Goal: Task Accomplishment & Management: Manage account settings

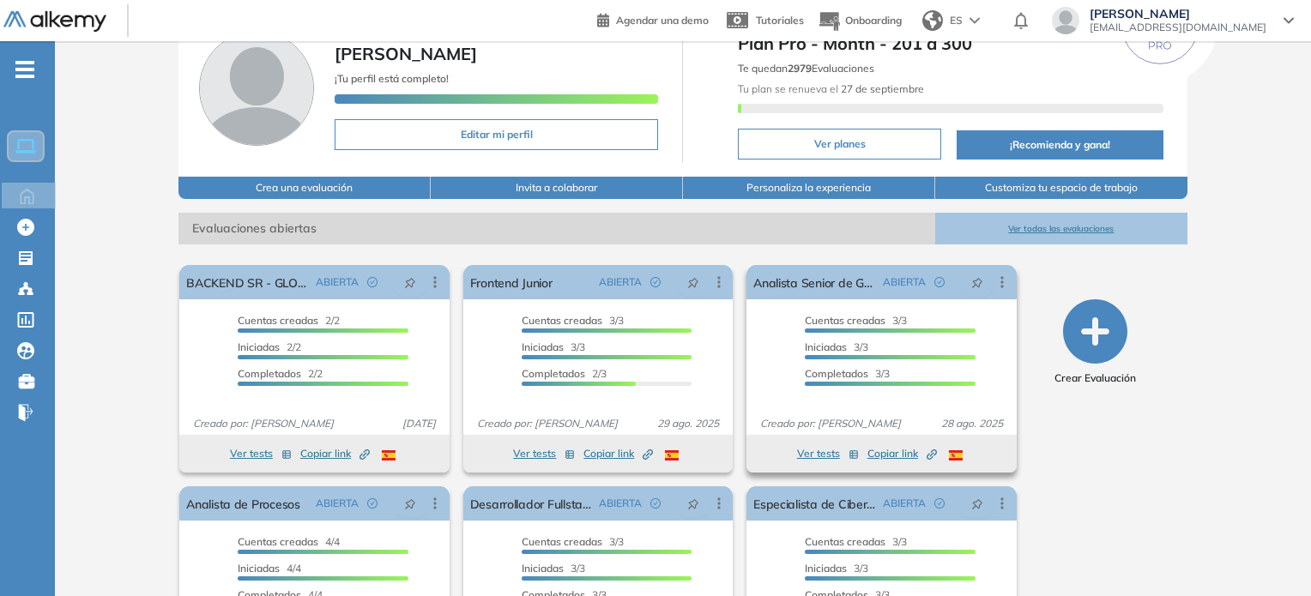
scroll to position [203, 0]
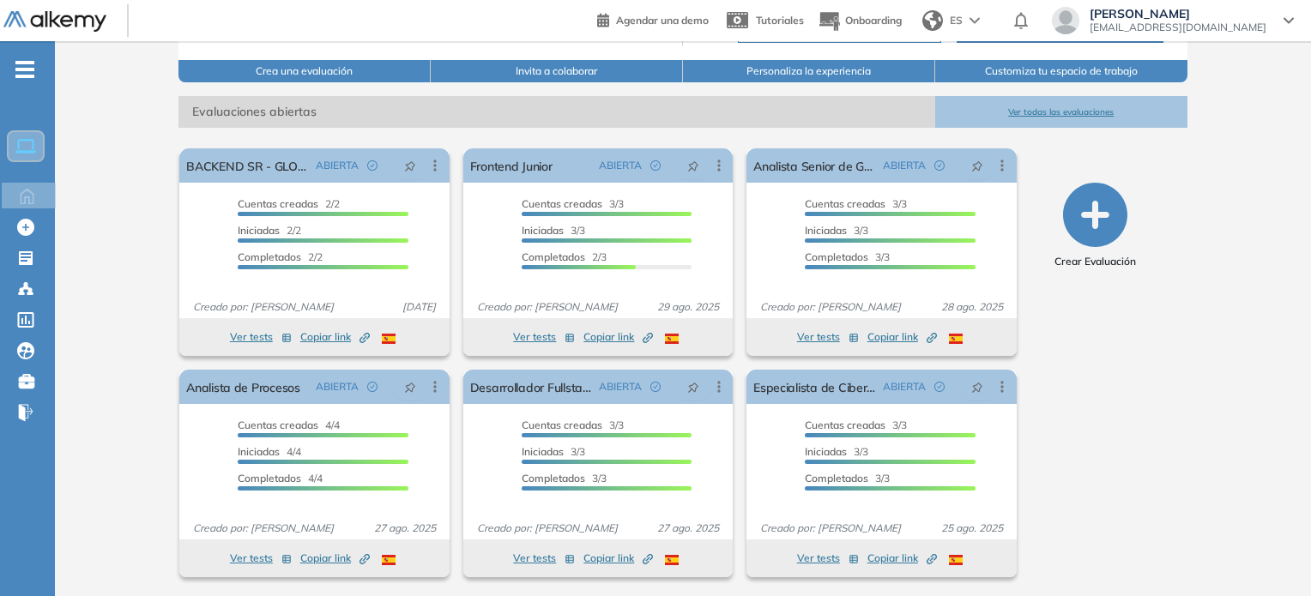
click at [1057, 107] on button "Ver todas las evaluaciones" at bounding box center [1062, 112] width 252 height 32
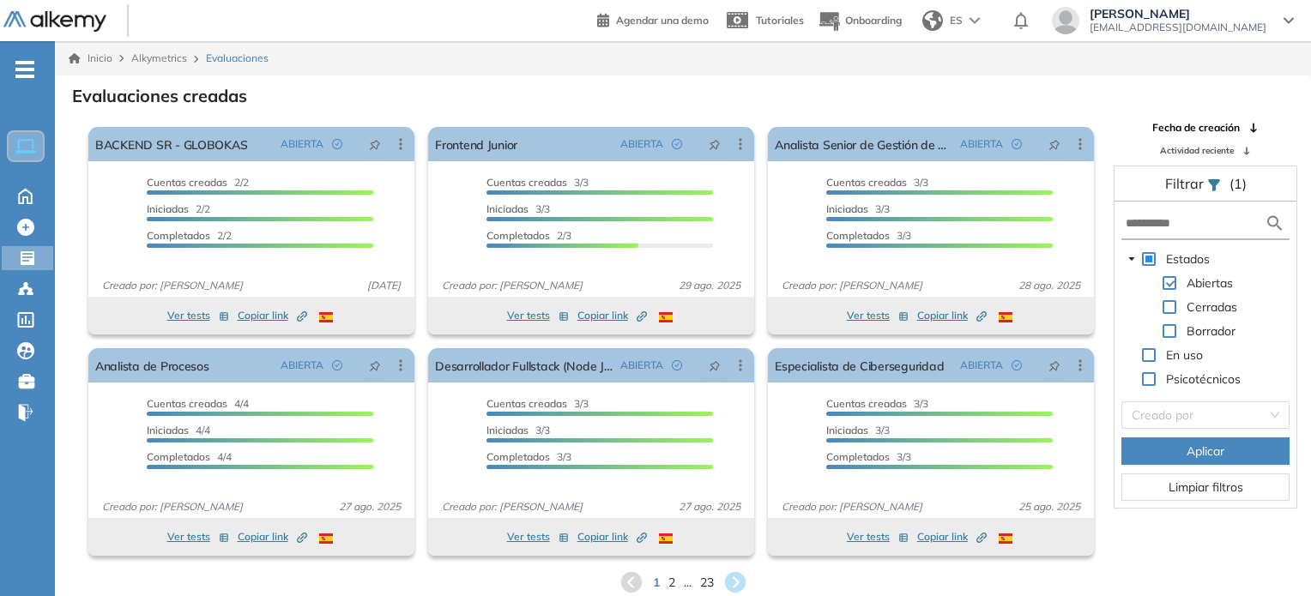
click at [1223, 150] on span "Actividad reciente" at bounding box center [1197, 150] width 74 height 13
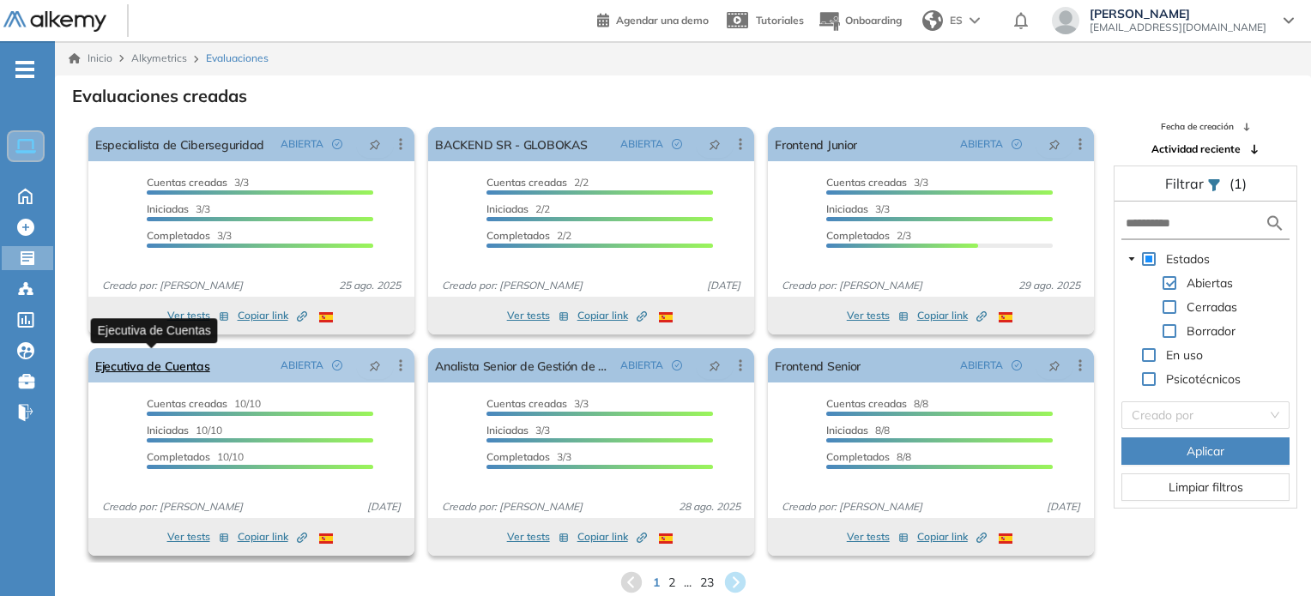
click at [165, 363] on link "Ejecutiva de Cuentas" at bounding box center [152, 365] width 115 height 34
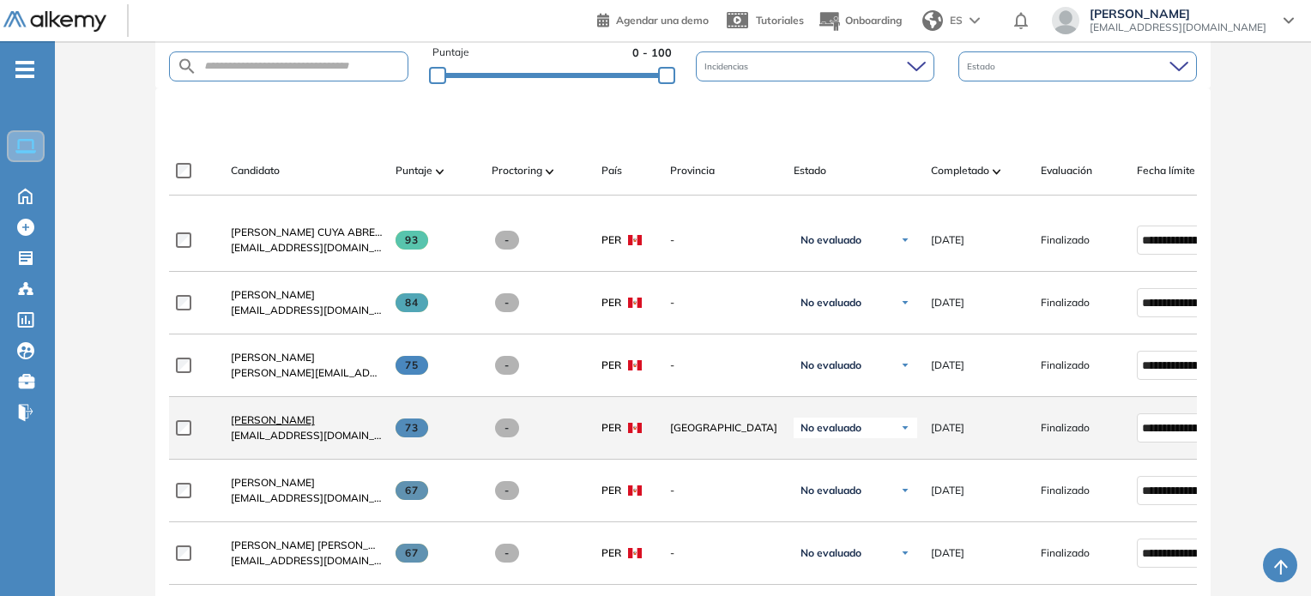
scroll to position [475, 0]
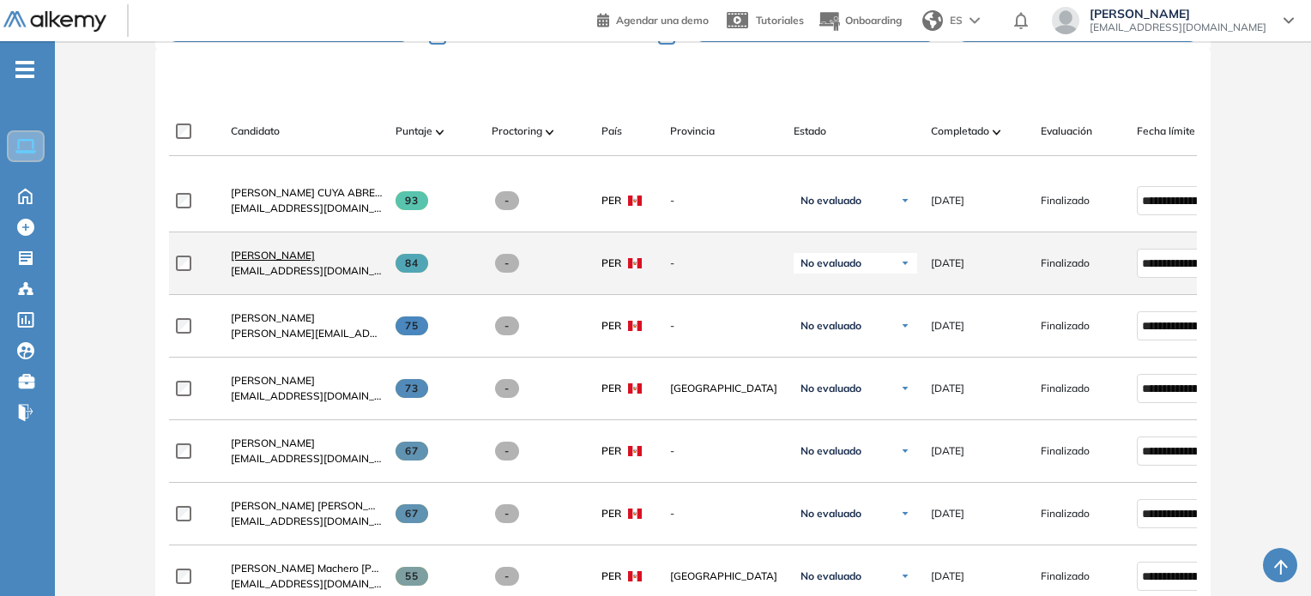
click at [259, 259] on span "[PERSON_NAME]" at bounding box center [273, 255] width 84 height 13
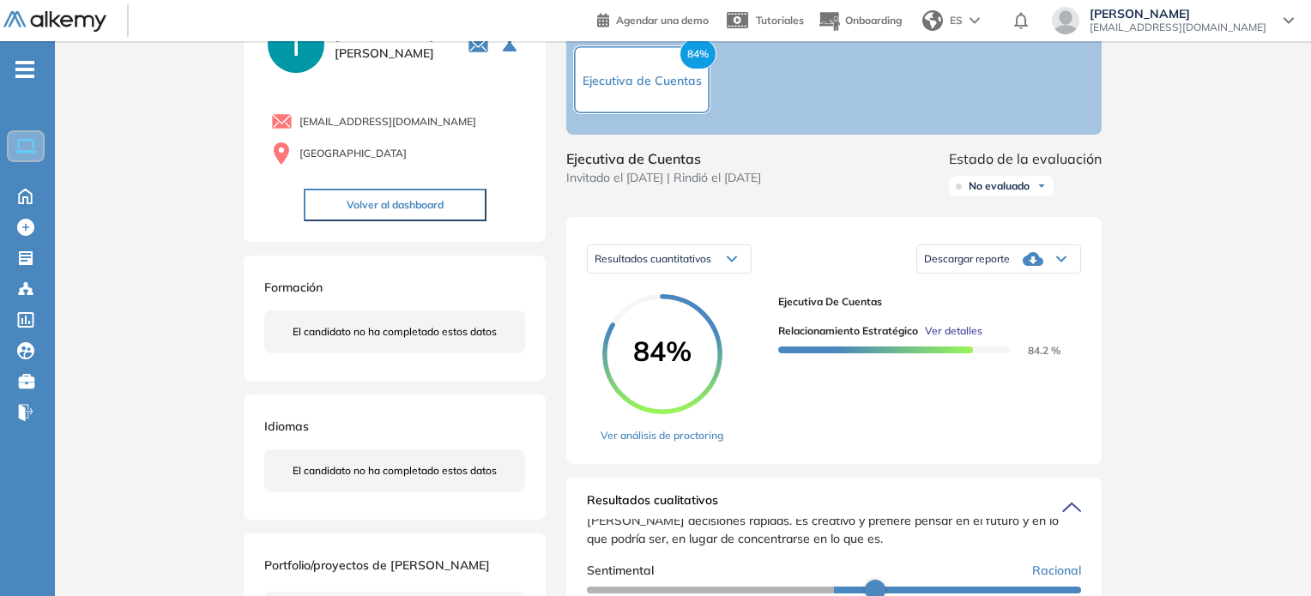
scroll to position [257, 0]
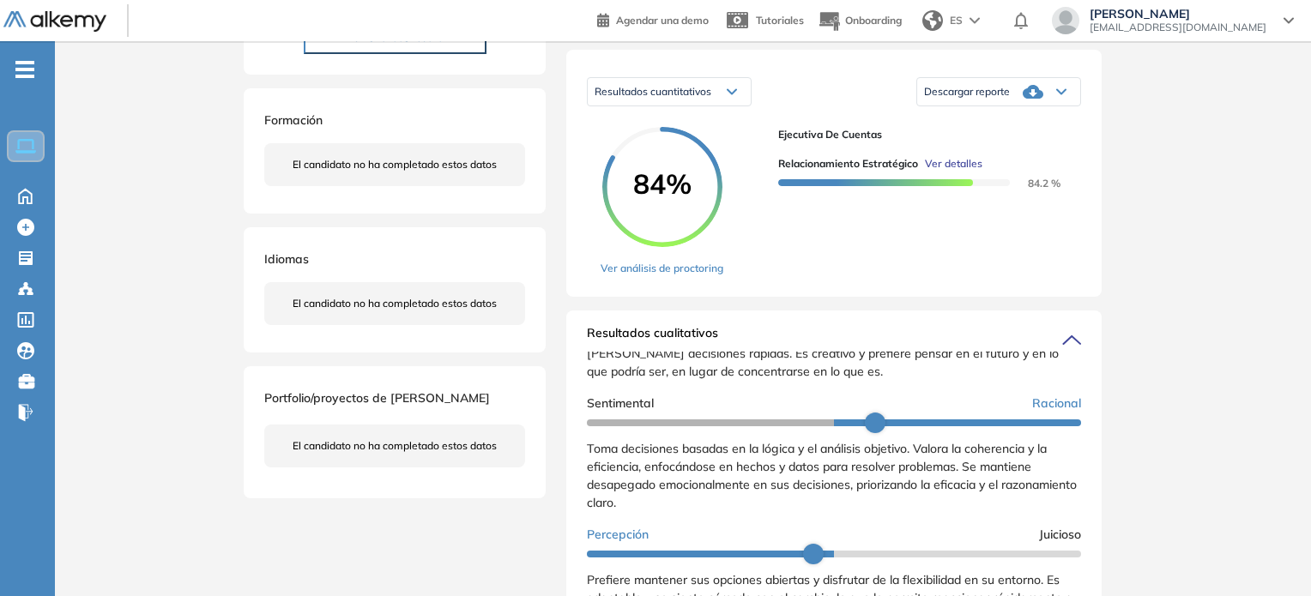
click at [996, 99] on span "Descargar reporte" at bounding box center [967, 92] width 86 height 14
click at [975, 158] on li "Descargar informe resumido" at bounding box center [989, 149] width 128 height 17
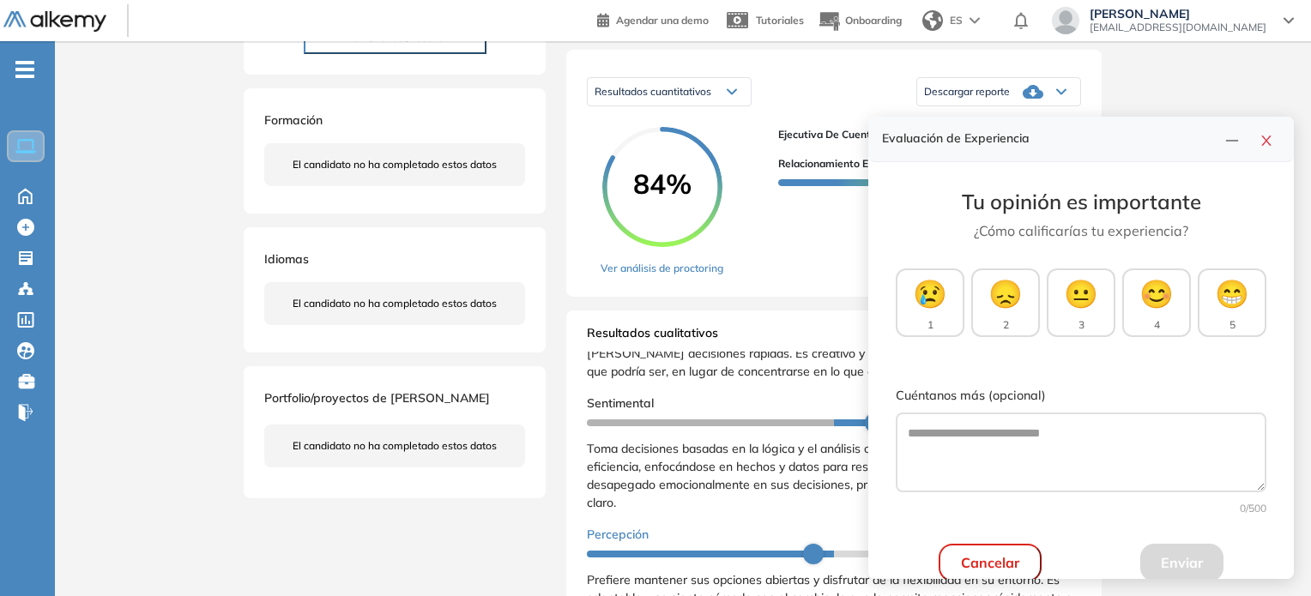
scroll to position [0, 0]
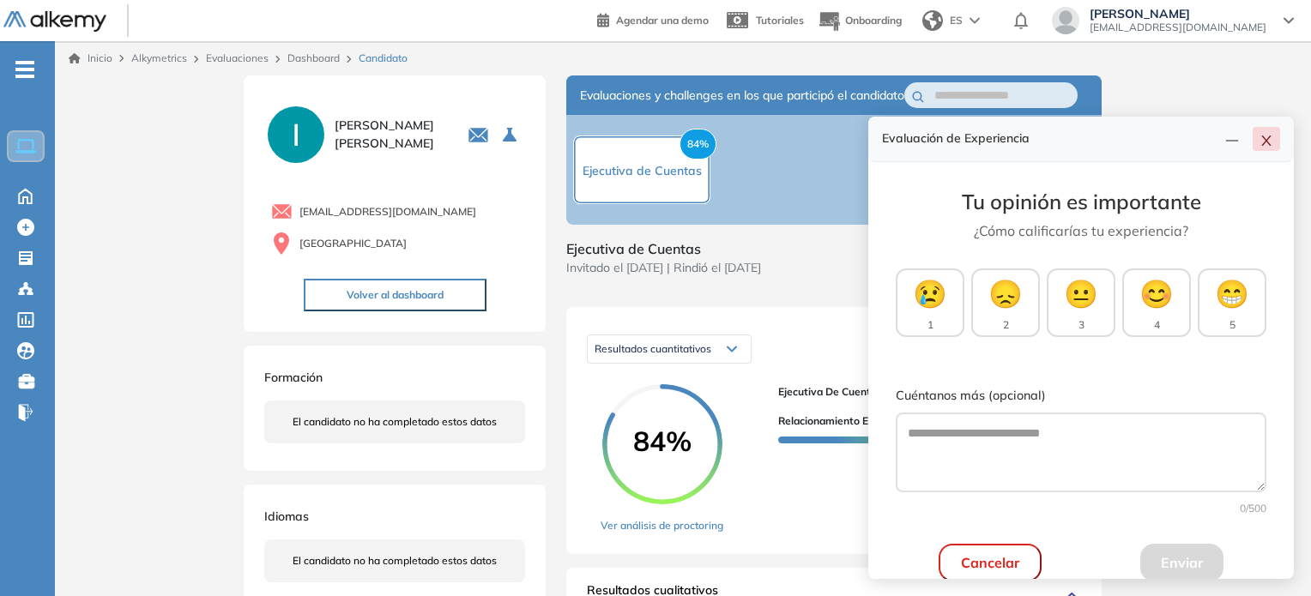
click at [1267, 141] on icon "close" at bounding box center [1266, 141] width 9 height 10
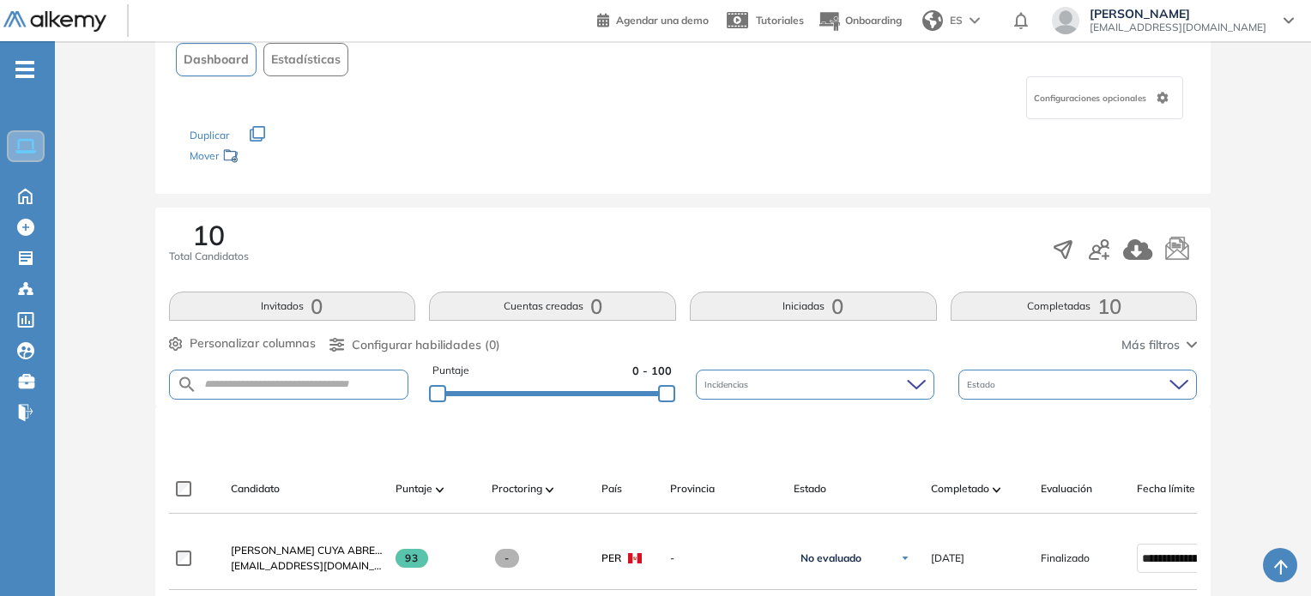
scroll to position [86, 0]
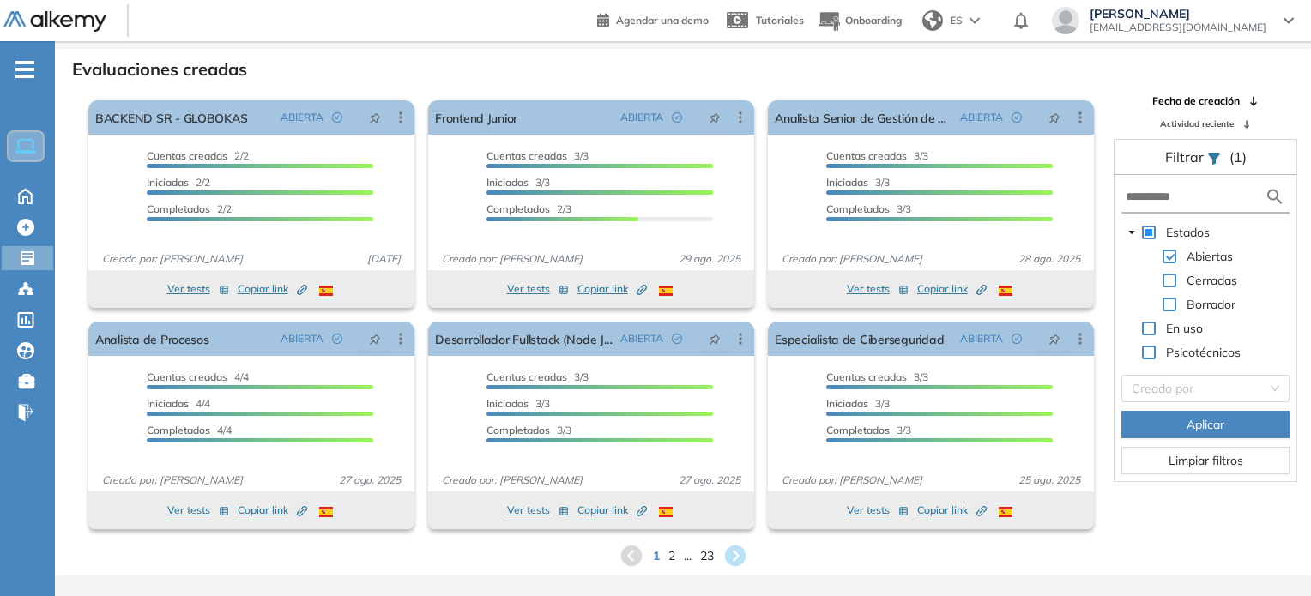
scroll to position [41, 0]
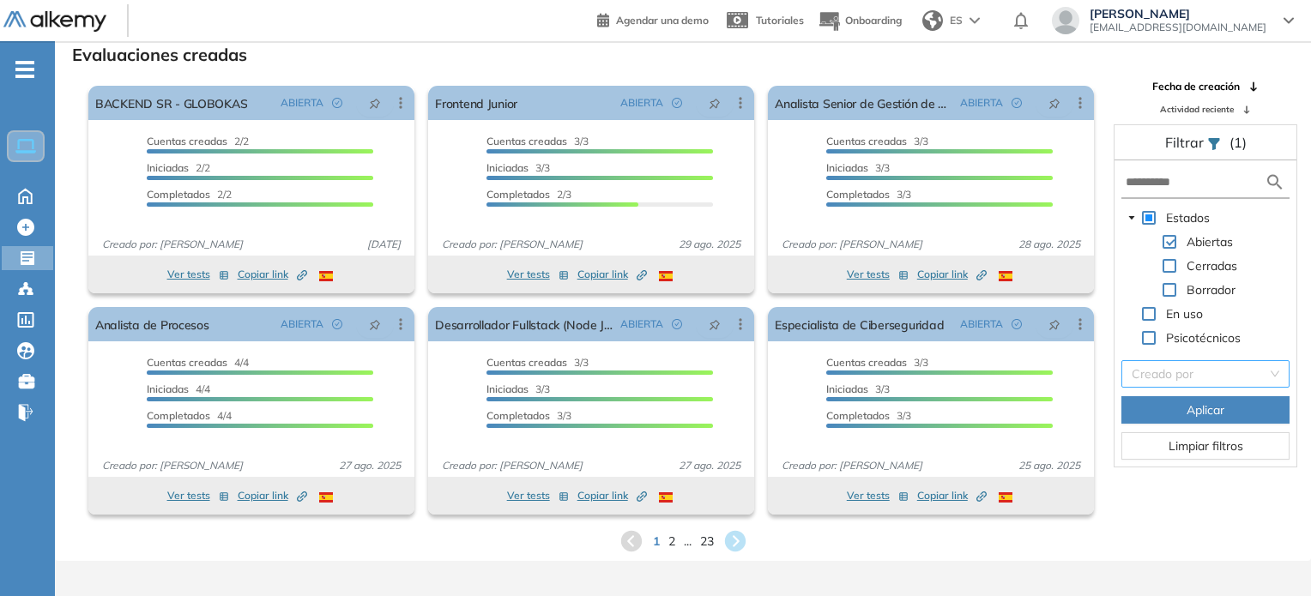
click at [1206, 369] on input "search" at bounding box center [1200, 374] width 136 height 26
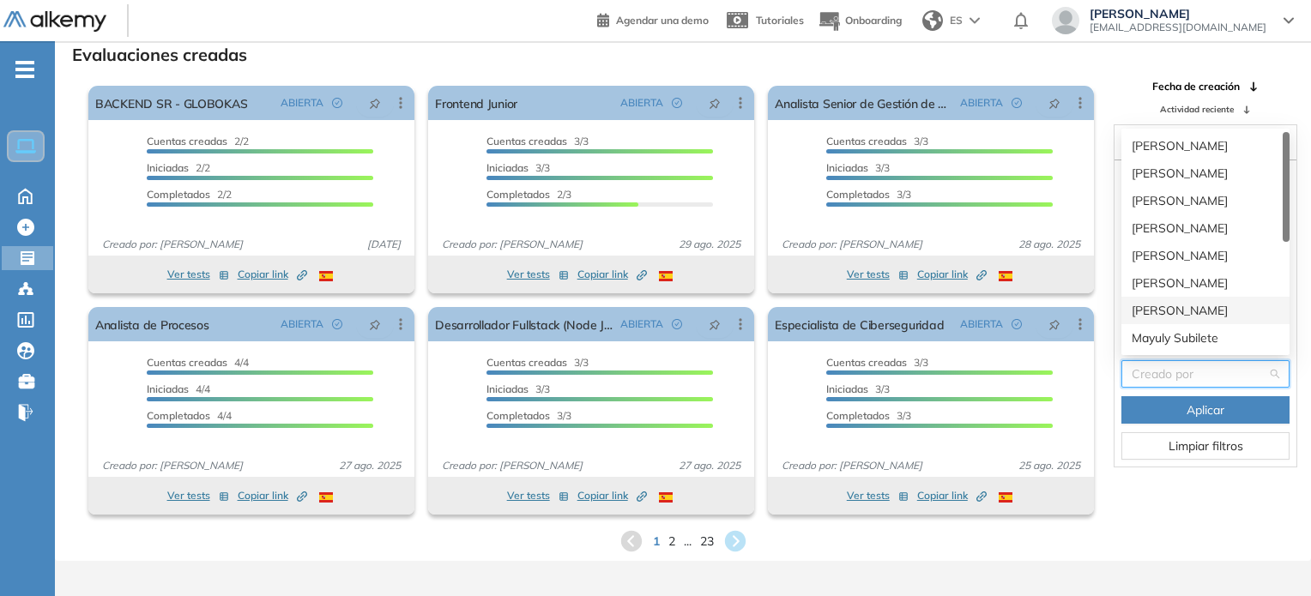
click at [1185, 312] on div "[PERSON_NAME]" at bounding box center [1206, 310] width 148 height 19
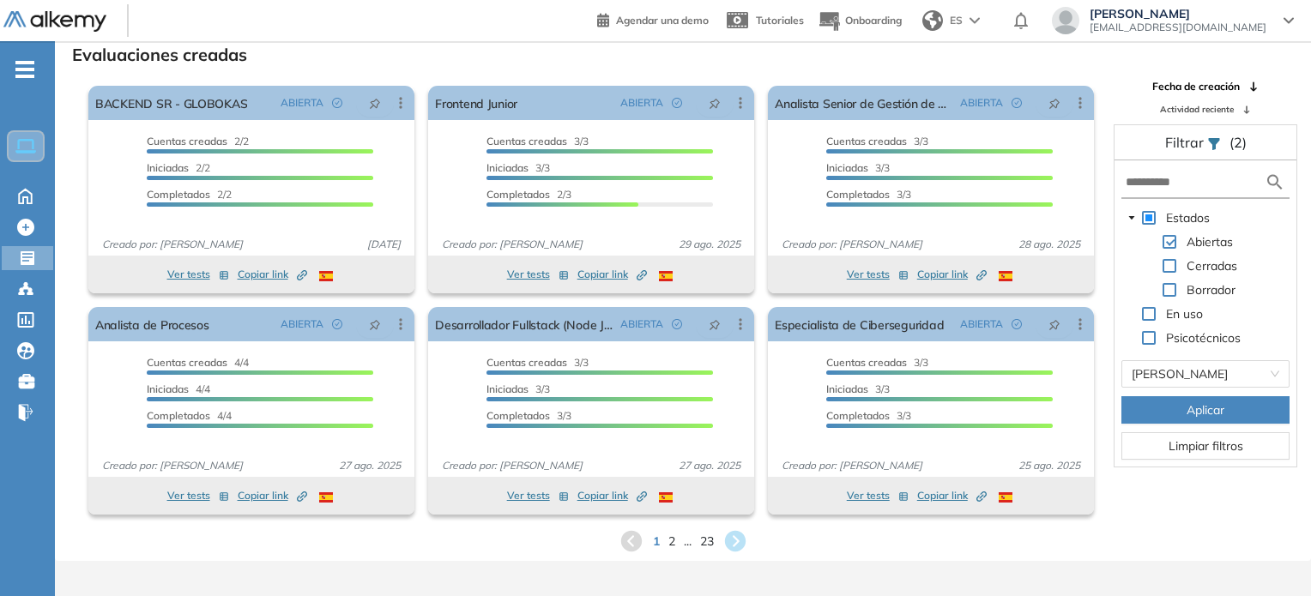
click at [1287, 24] on div "[PERSON_NAME] [EMAIL_ADDRESS][DOMAIN_NAME]" at bounding box center [1173, 20] width 242 height 27
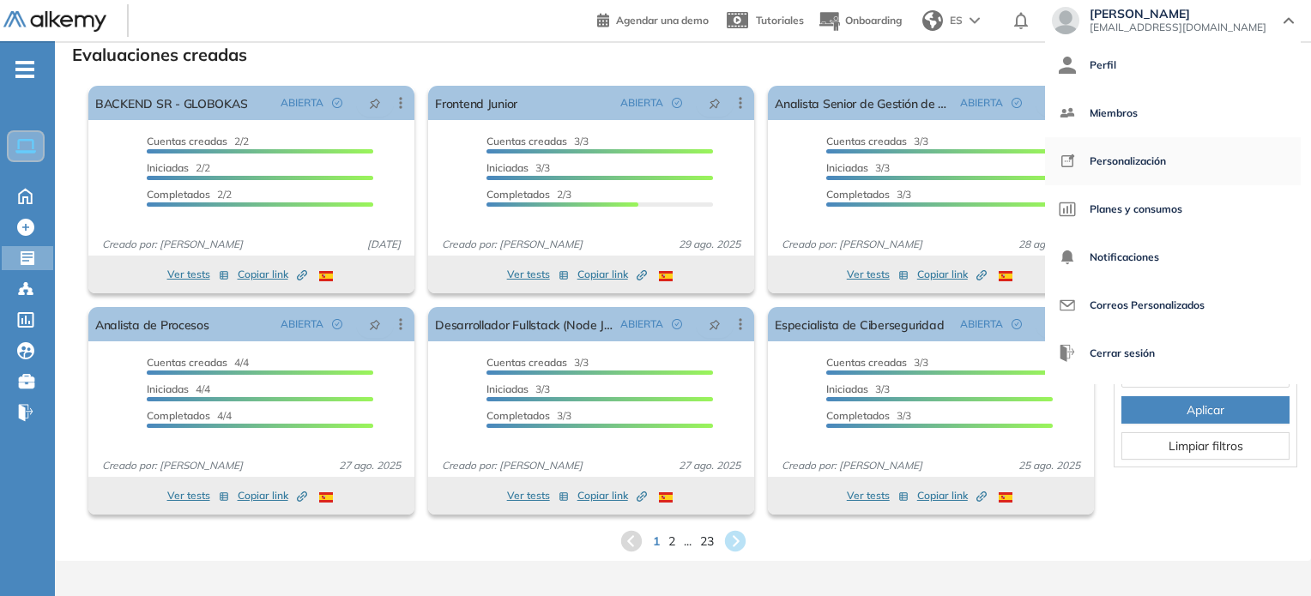
click at [1166, 167] on span "Personalización" at bounding box center [1128, 161] width 76 height 41
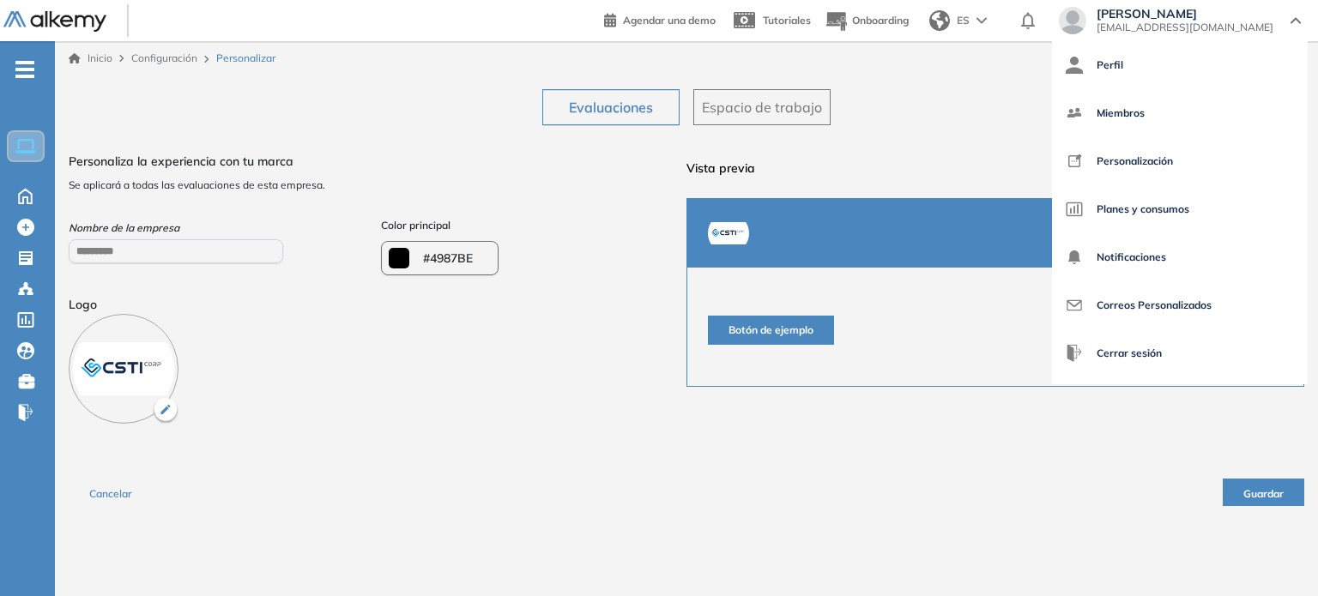
click at [28, 74] on span "-" at bounding box center [24, 68] width 19 height 14
type input "*******"
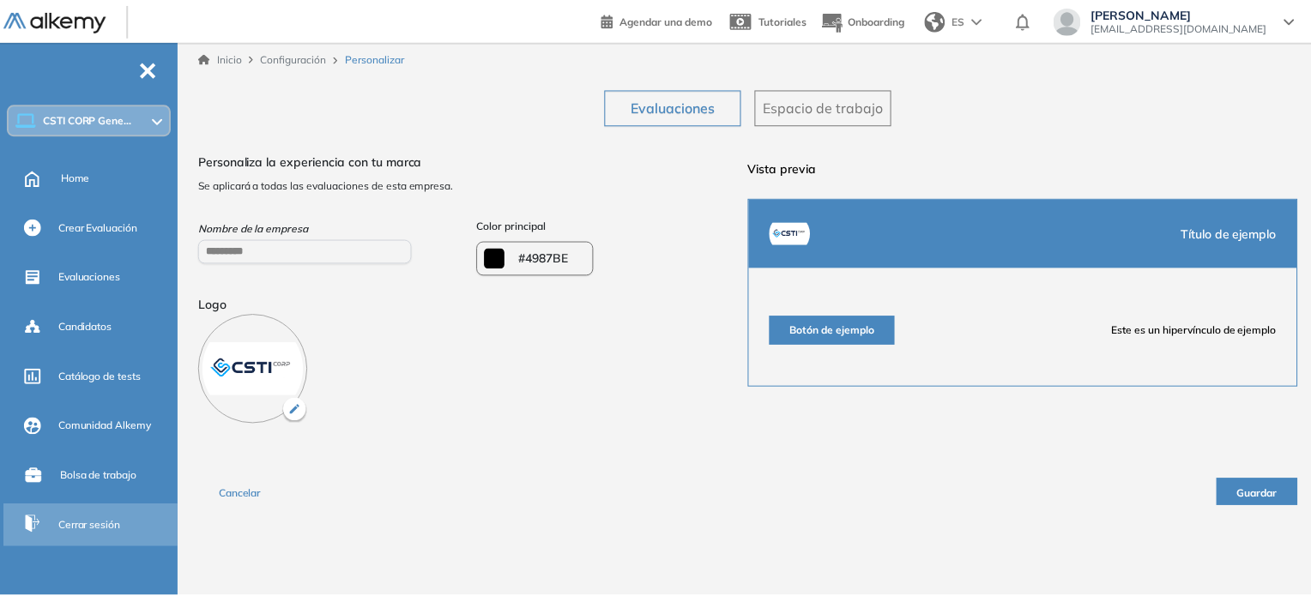
scroll to position [50, 0]
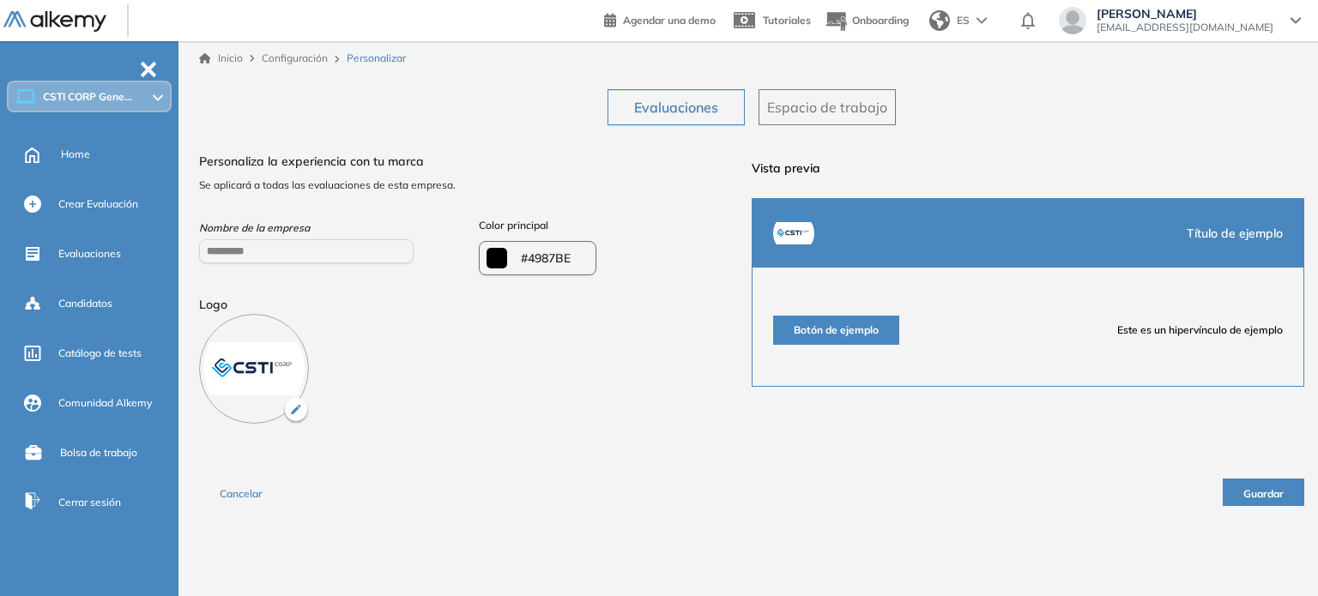
click at [1167, 31] on span "[EMAIL_ADDRESS][DOMAIN_NAME]" at bounding box center [1185, 28] width 177 height 14
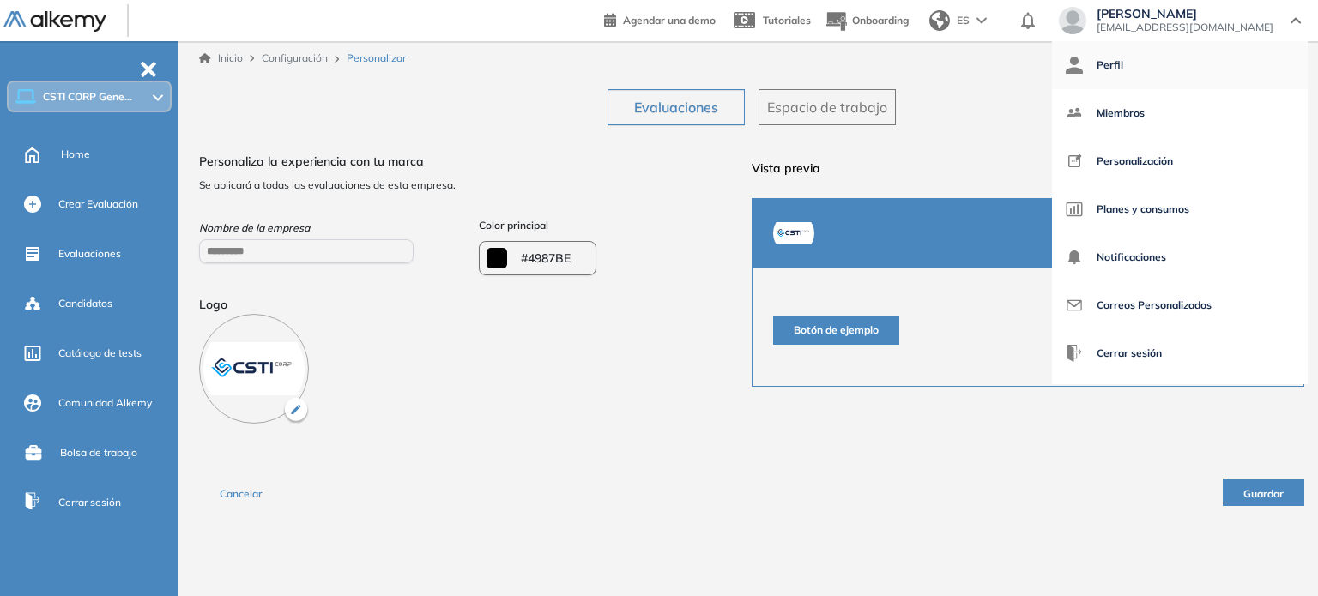
click at [1123, 82] on span "Perfil" at bounding box center [1110, 65] width 27 height 41
select select "**"
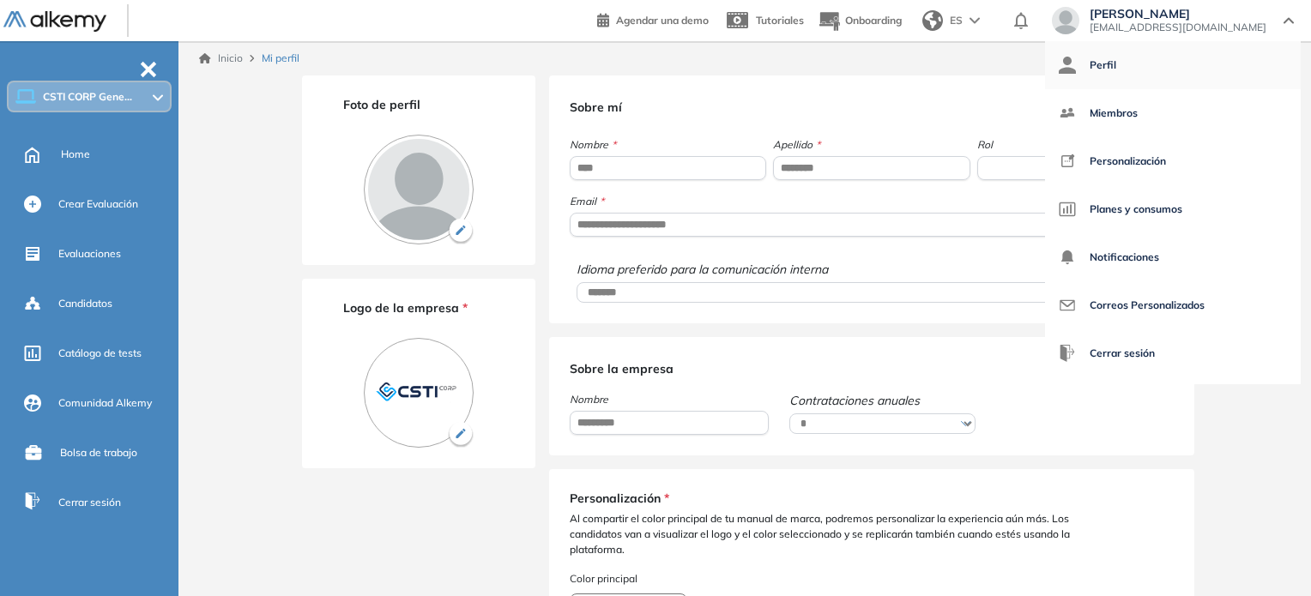
type input "*******"
click at [814, 174] on input "********" at bounding box center [871, 168] width 197 height 24
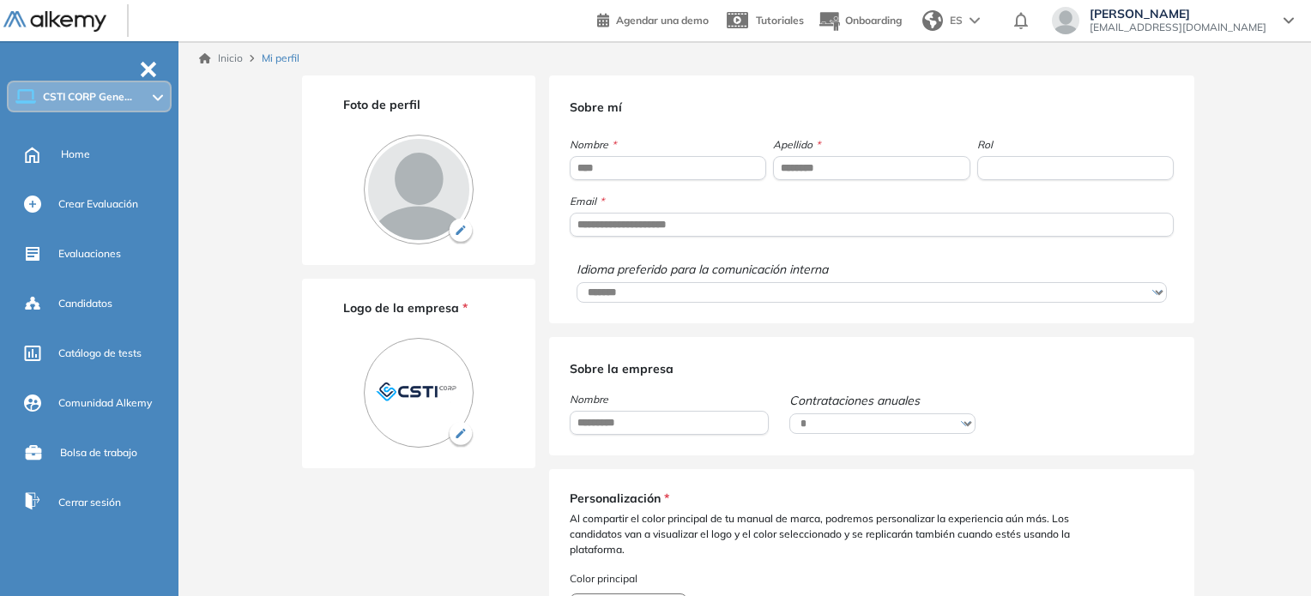
type input "*******"
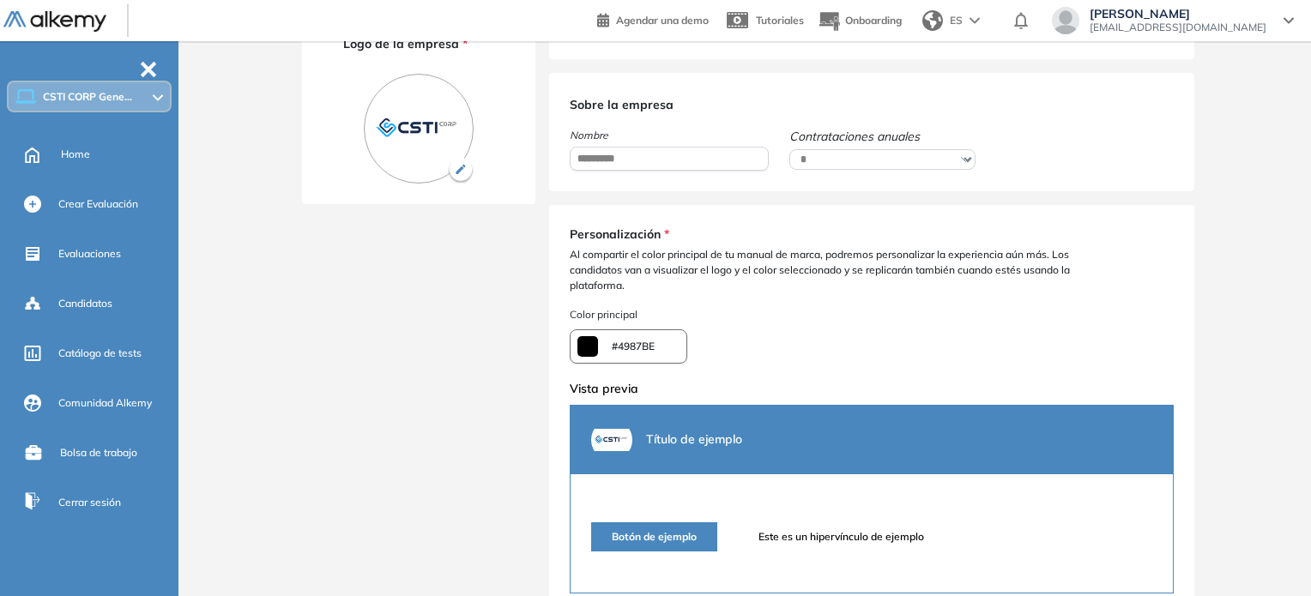
scroll to position [368, 0]
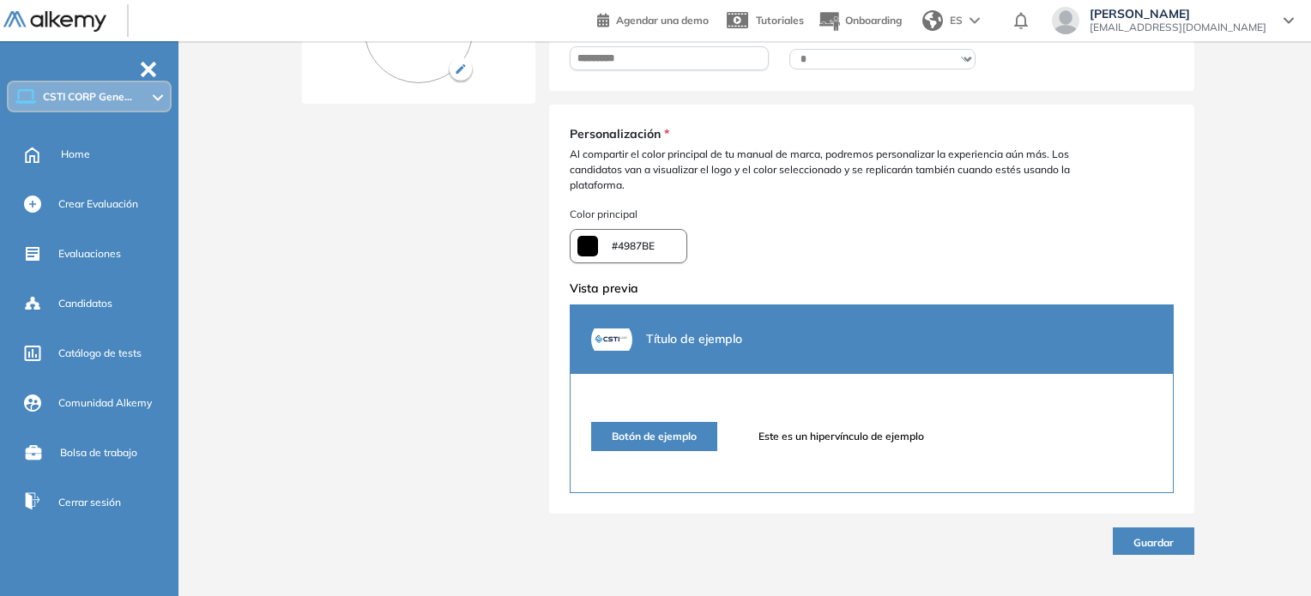
type input "*******"
click at [1122, 537] on button "Guardar" at bounding box center [1154, 541] width 82 height 27
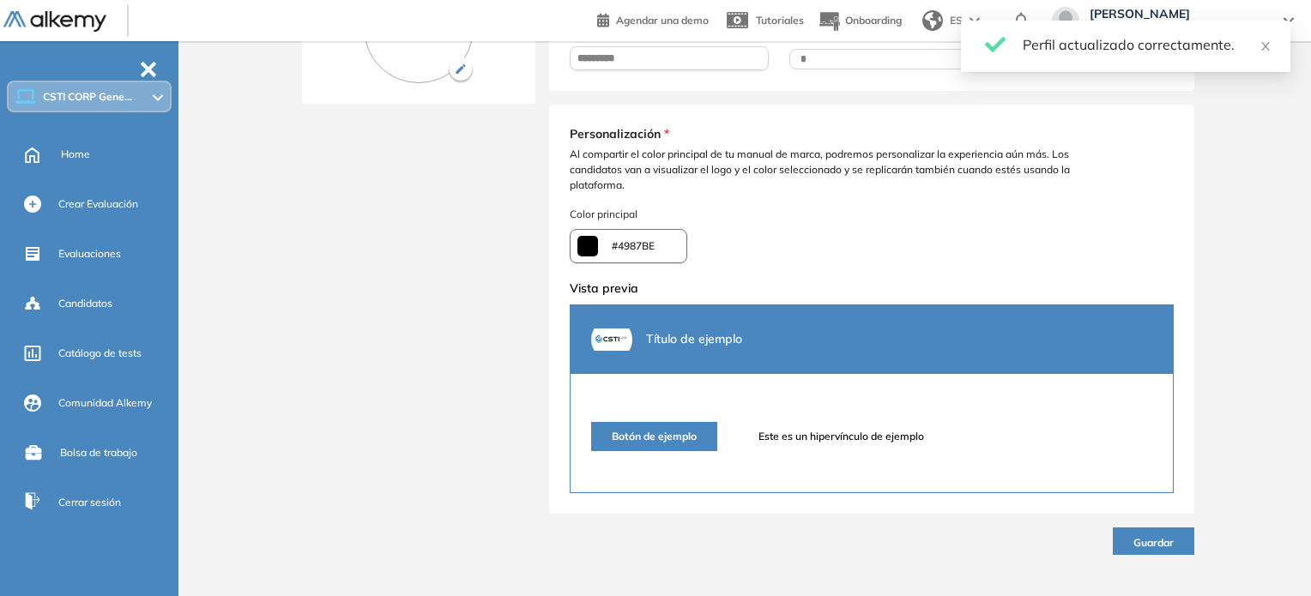
type input "*******"
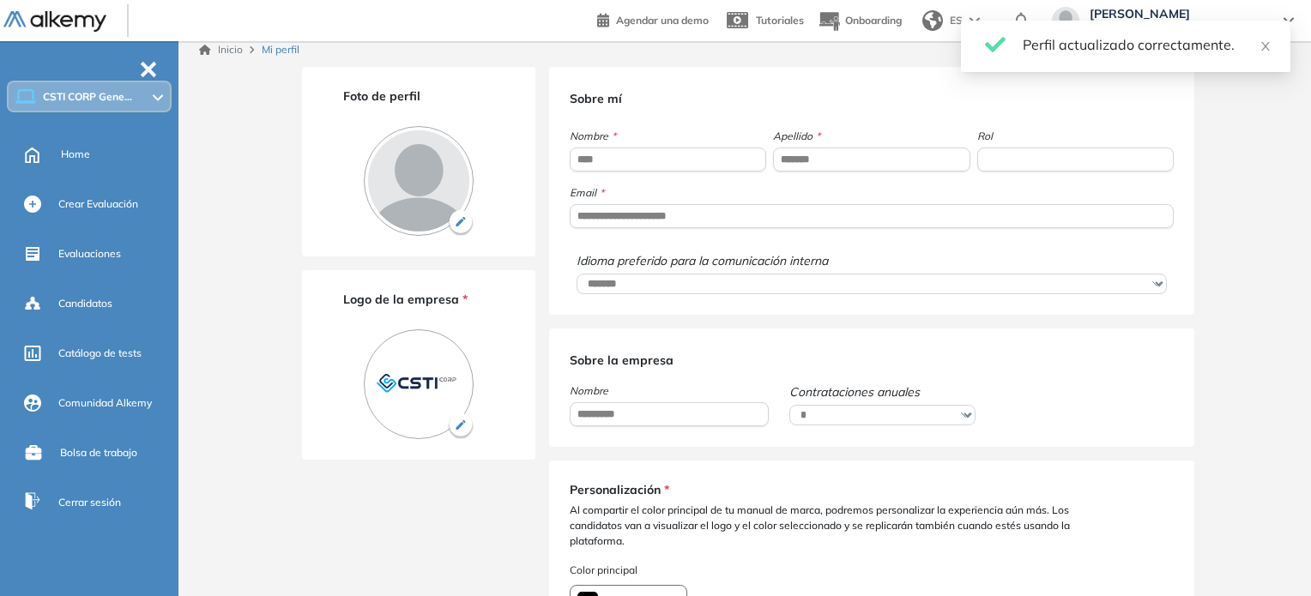
scroll to position [0, 0]
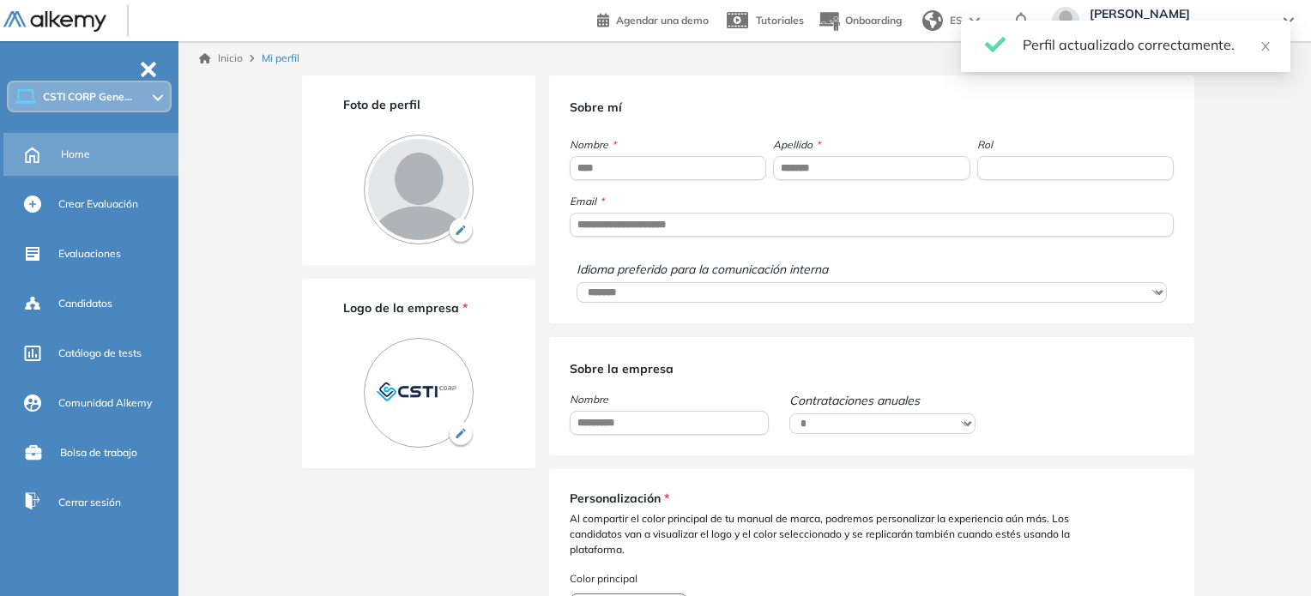
click at [106, 152] on div "Home" at bounding box center [118, 154] width 114 height 29
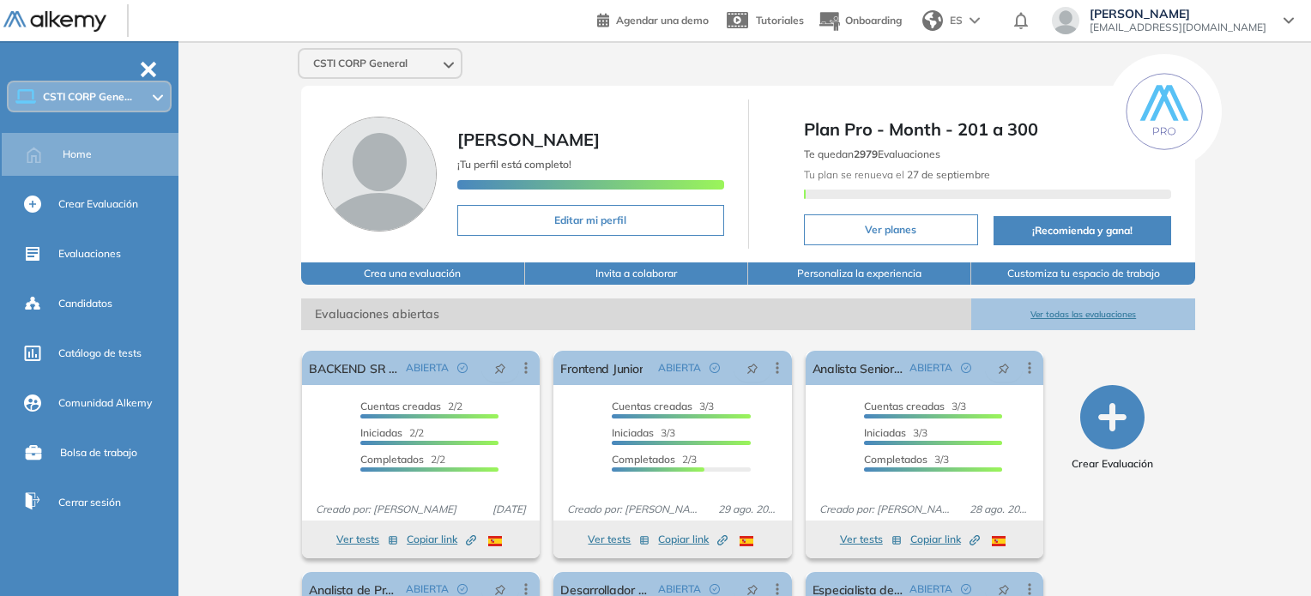
scroll to position [86, 0]
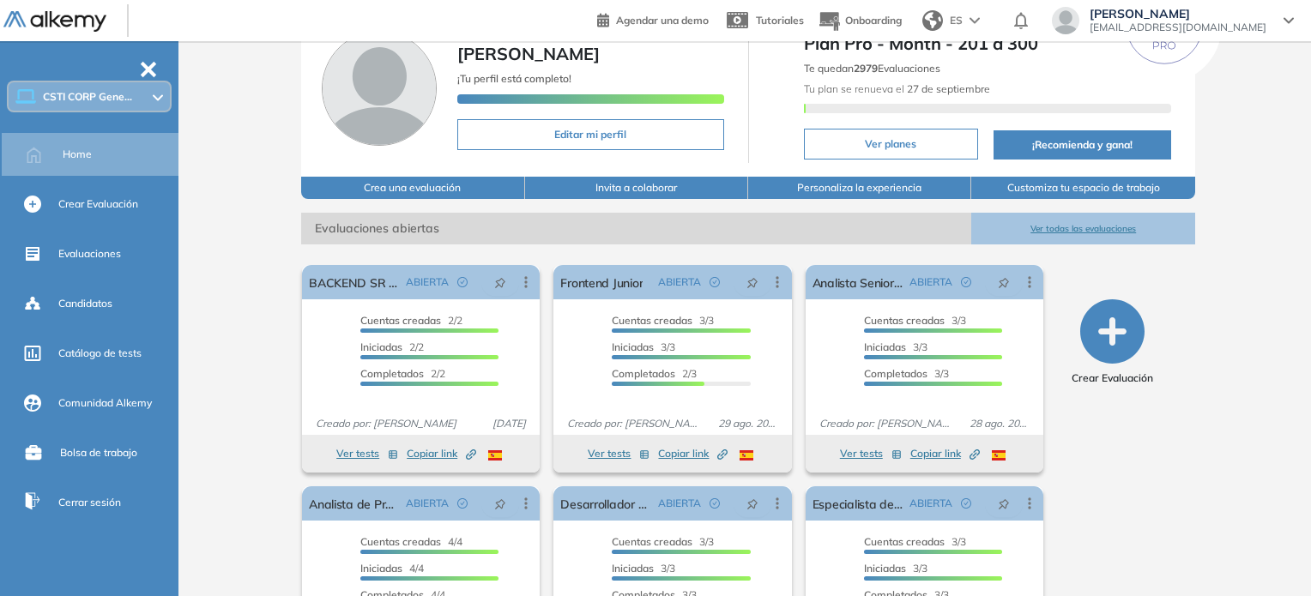
click at [1075, 227] on button "Ver todas las evaluaciones" at bounding box center [1083, 229] width 223 height 32
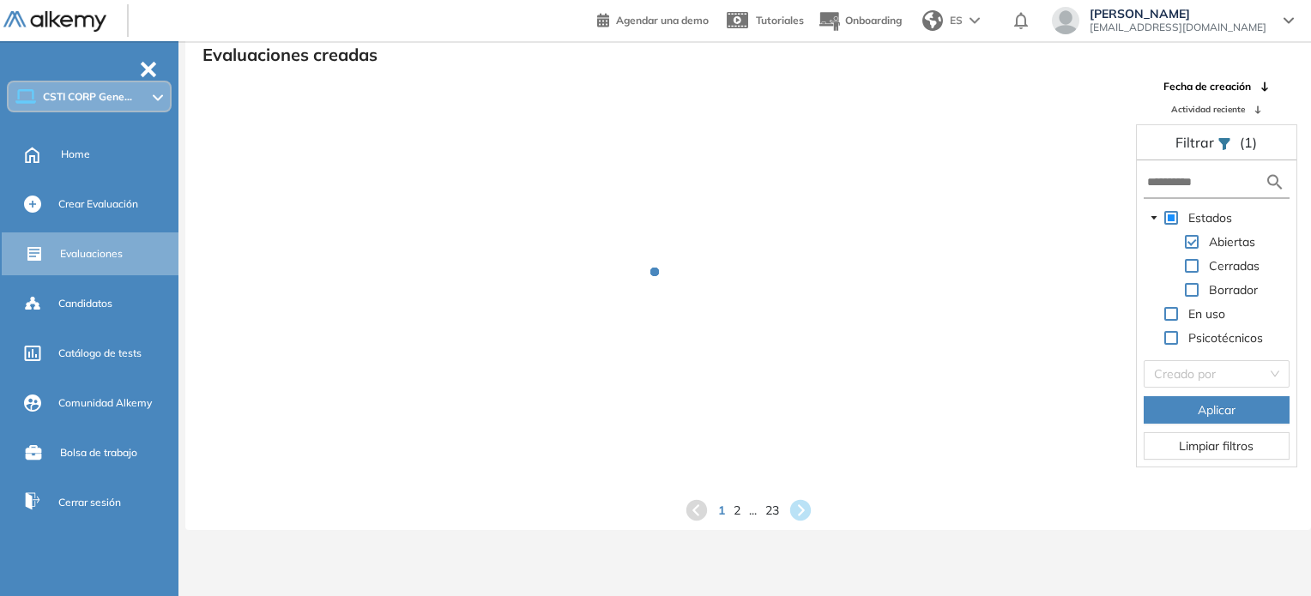
scroll to position [41, 0]
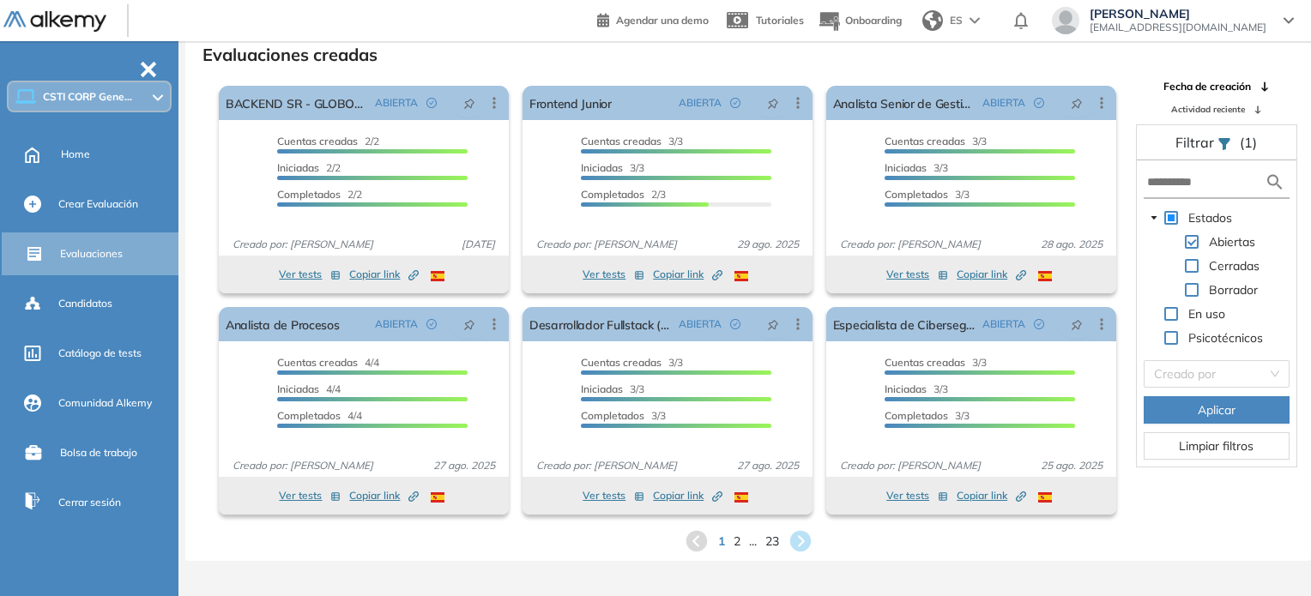
click at [1222, 143] on icon at bounding box center [1225, 144] width 11 height 12
click at [1184, 383] on input "search" at bounding box center [1210, 374] width 113 height 26
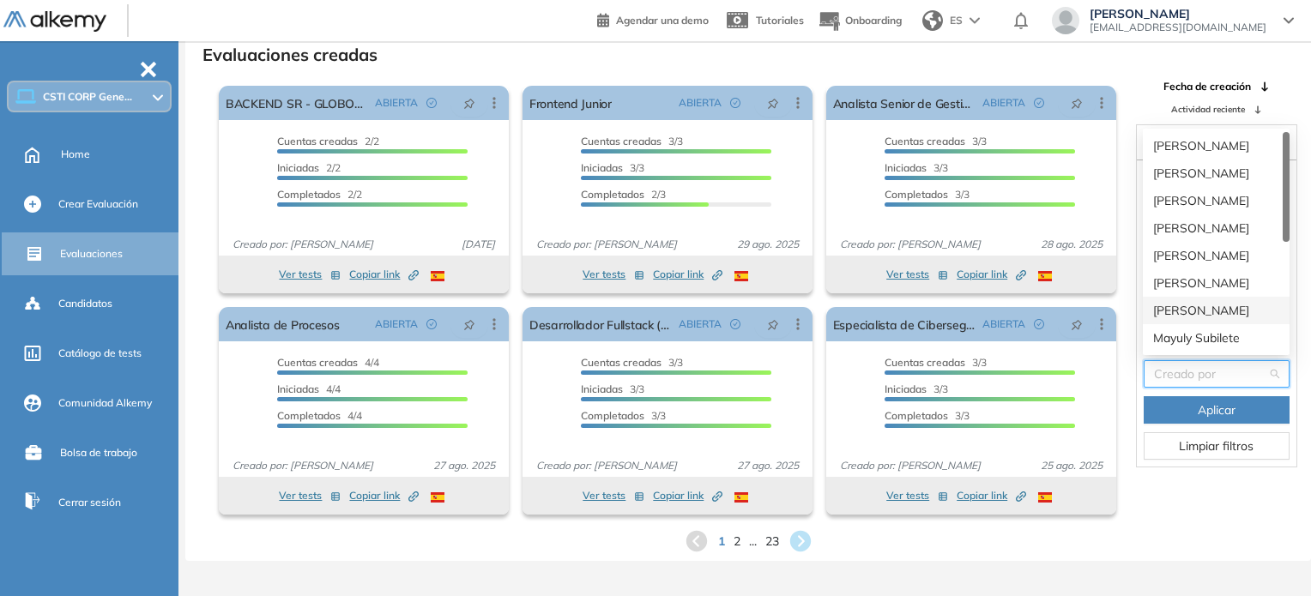
click at [1196, 305] on div "[PERSON_NAME]" at bounding box center [1217, 310] width 126 height 19
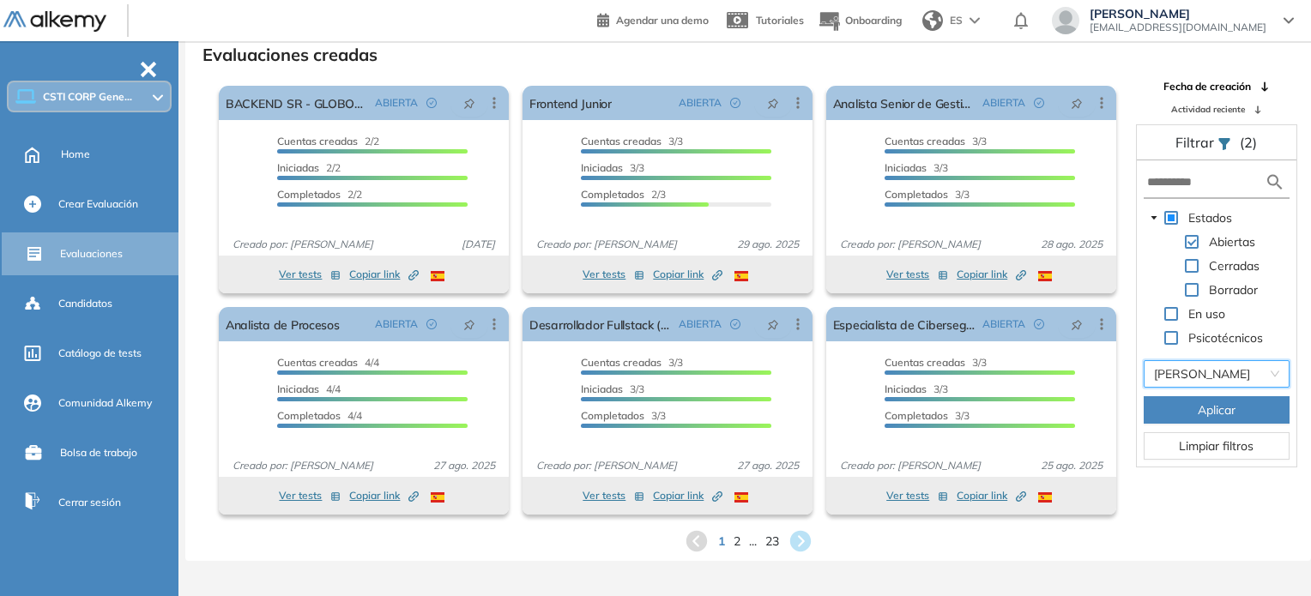
click at [1240, 418] on button "Aplicar" at bounding box center [1217, 410] width 146 height 27
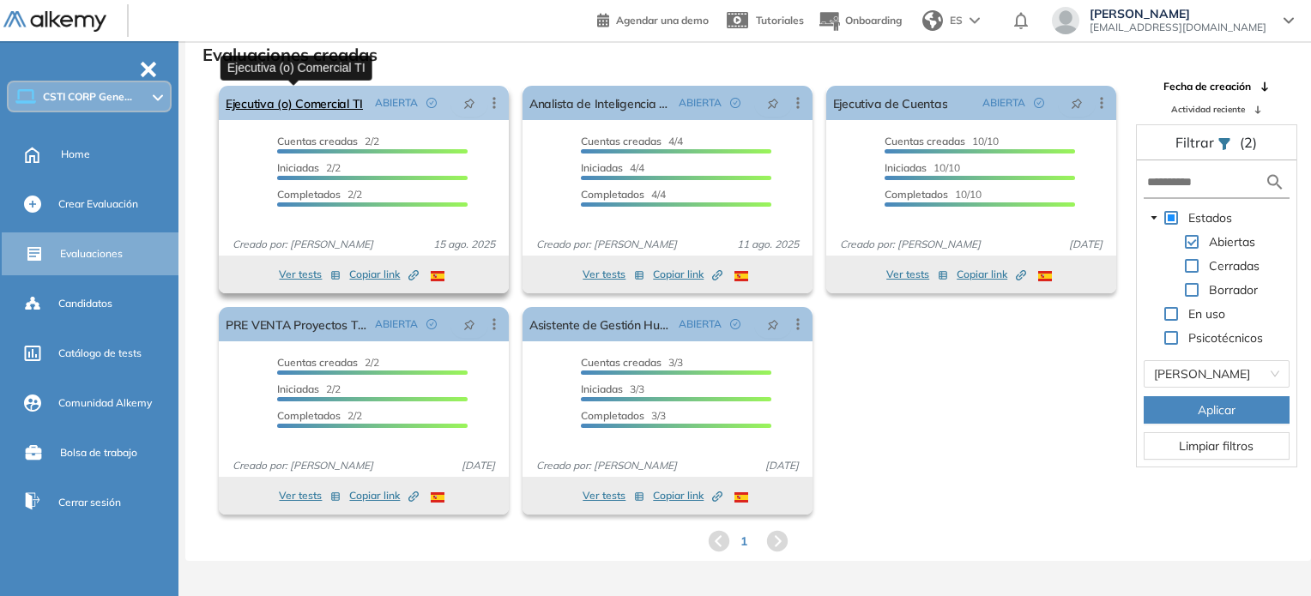
click at [356, 108] on link "Ejecutiva (o) Comercial TI" at bounding box center [294, 103] width 137 height 34
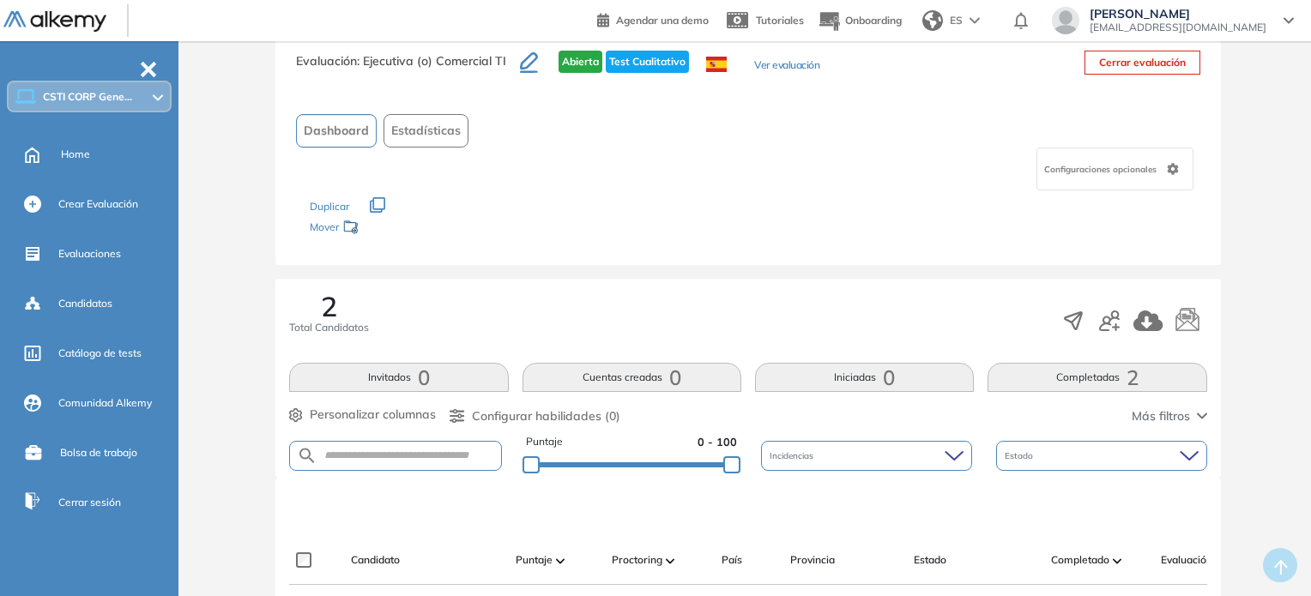
scroll to position [303, 0]
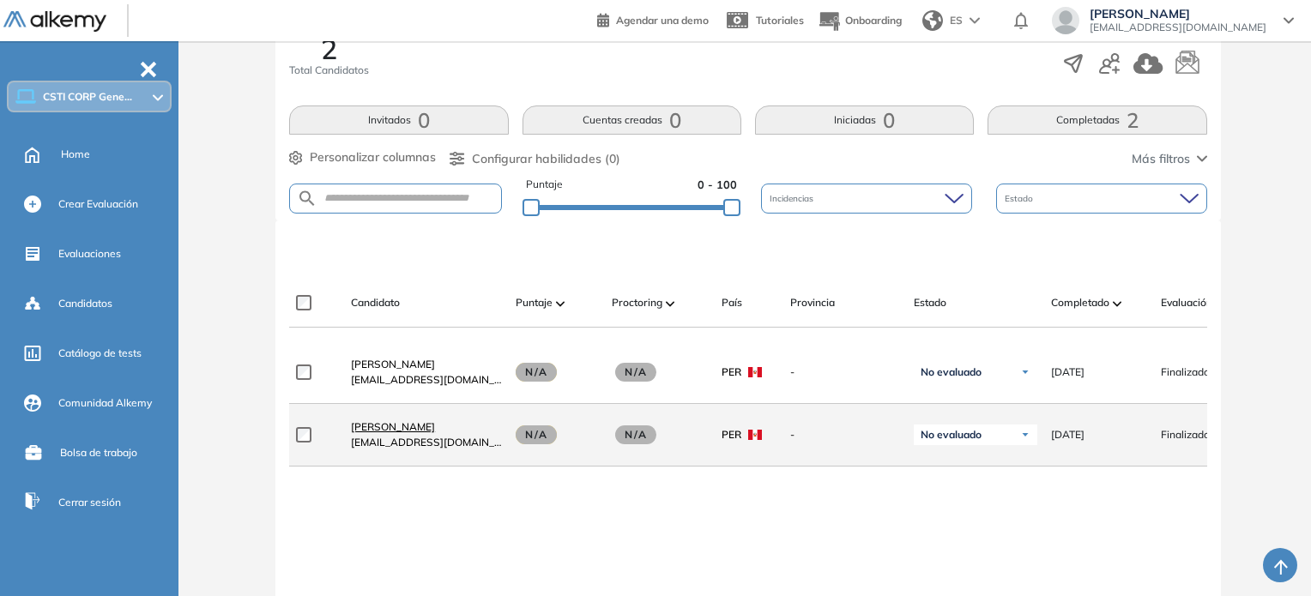
click at [402, 433] on span "[PERSON_NAME]" at bounding box center [393, 427] width 84 height 13
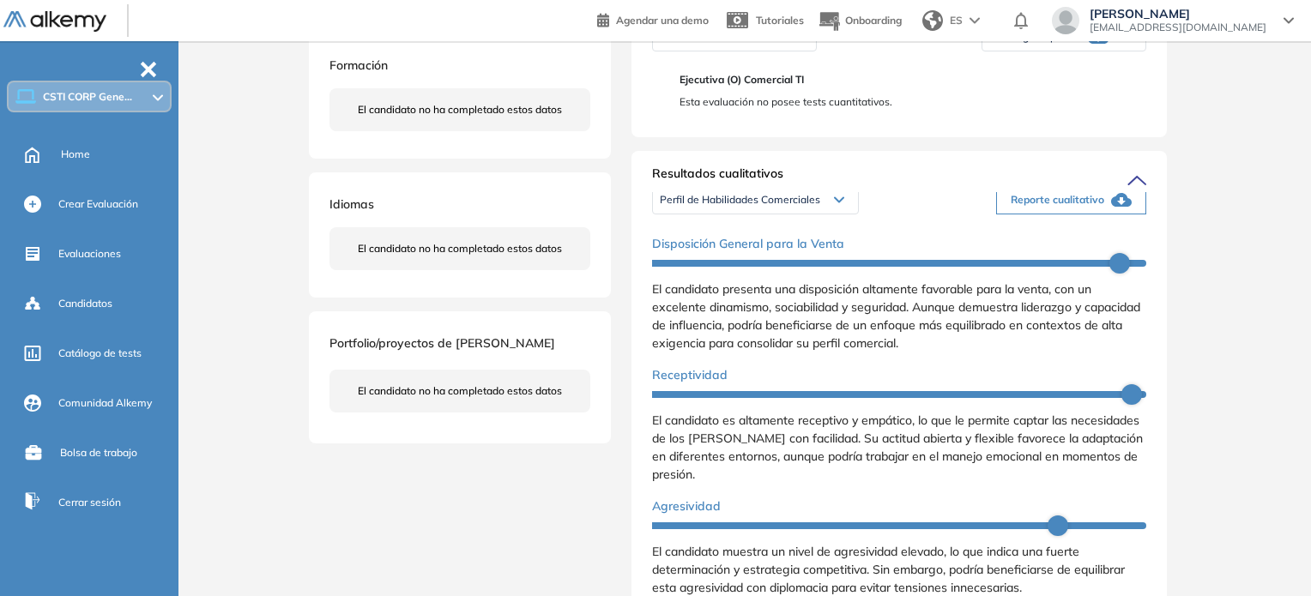
scroll to position [343, 0]
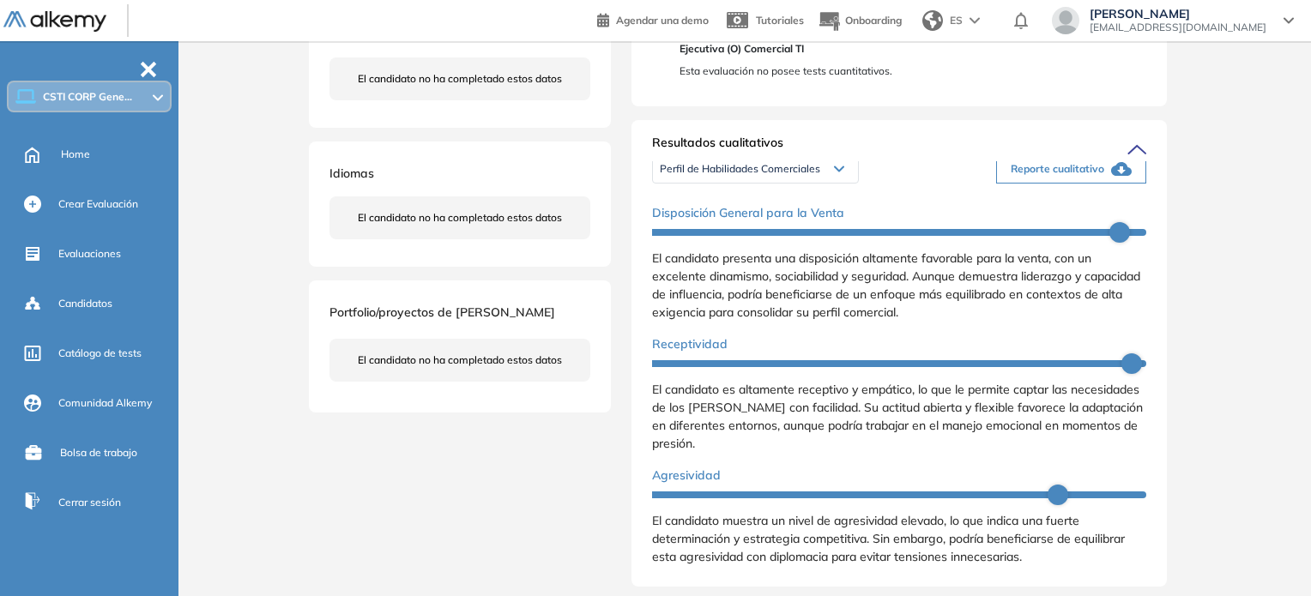
click at [1022, 177] on span "Reporte cualitativo" at bounding box center [1058, 168] width 94 height 15
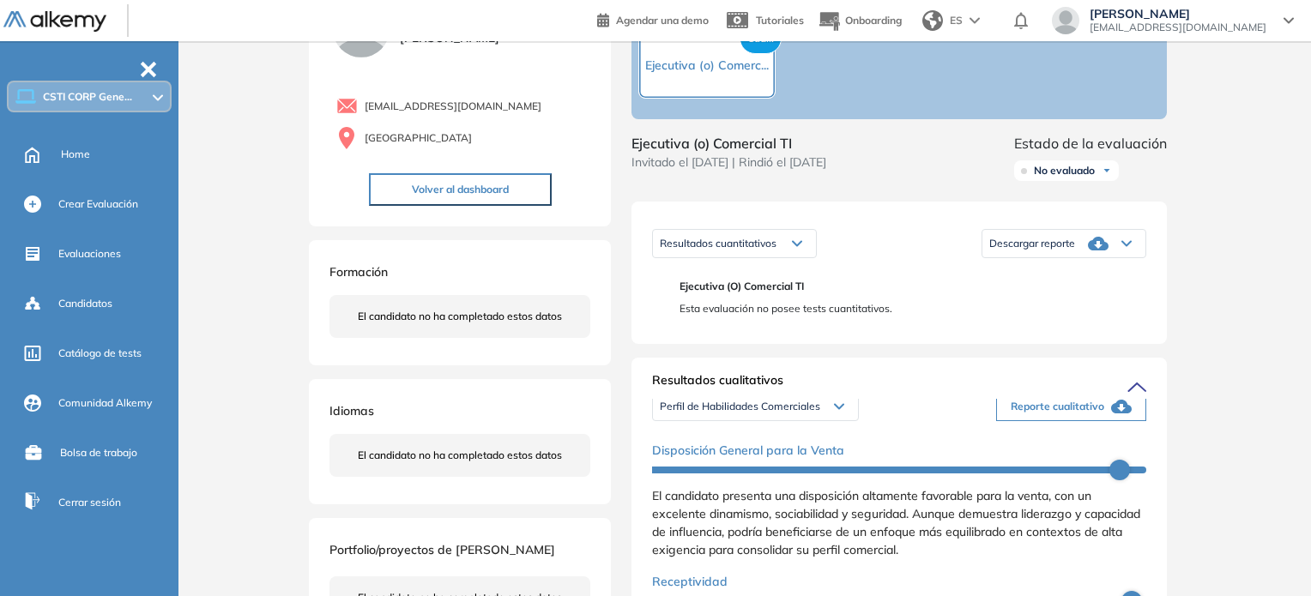
scroll to position [0, 0]
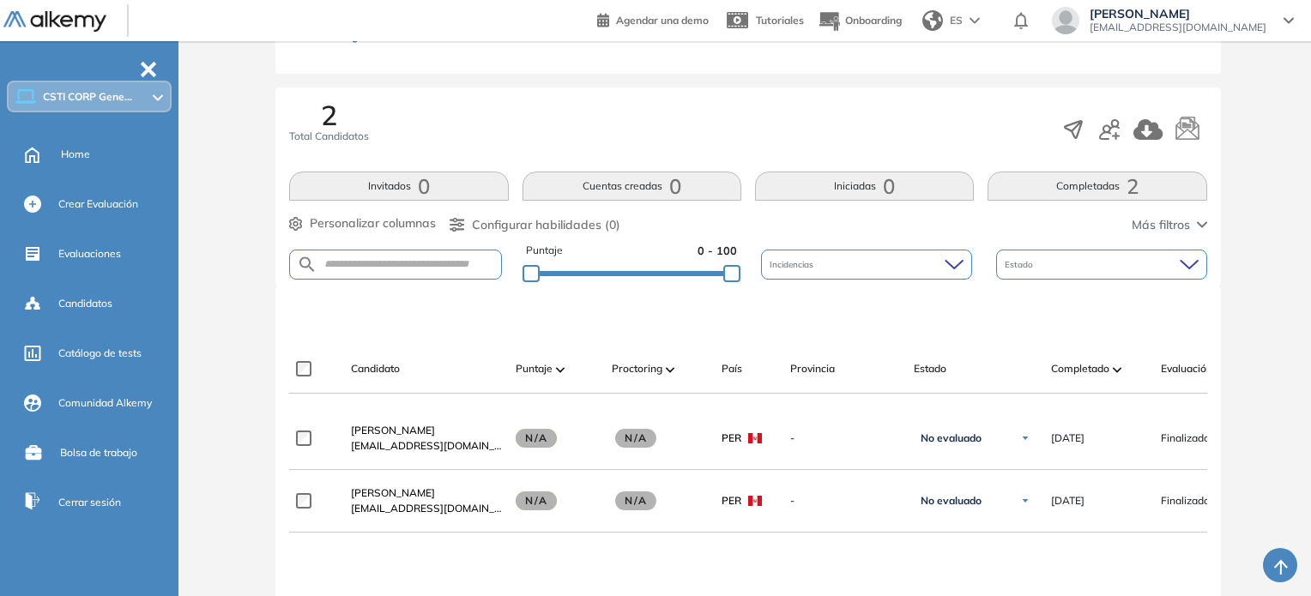
scroll to position [429, 0]
